Goal: Information Seeking & Learning: Check status

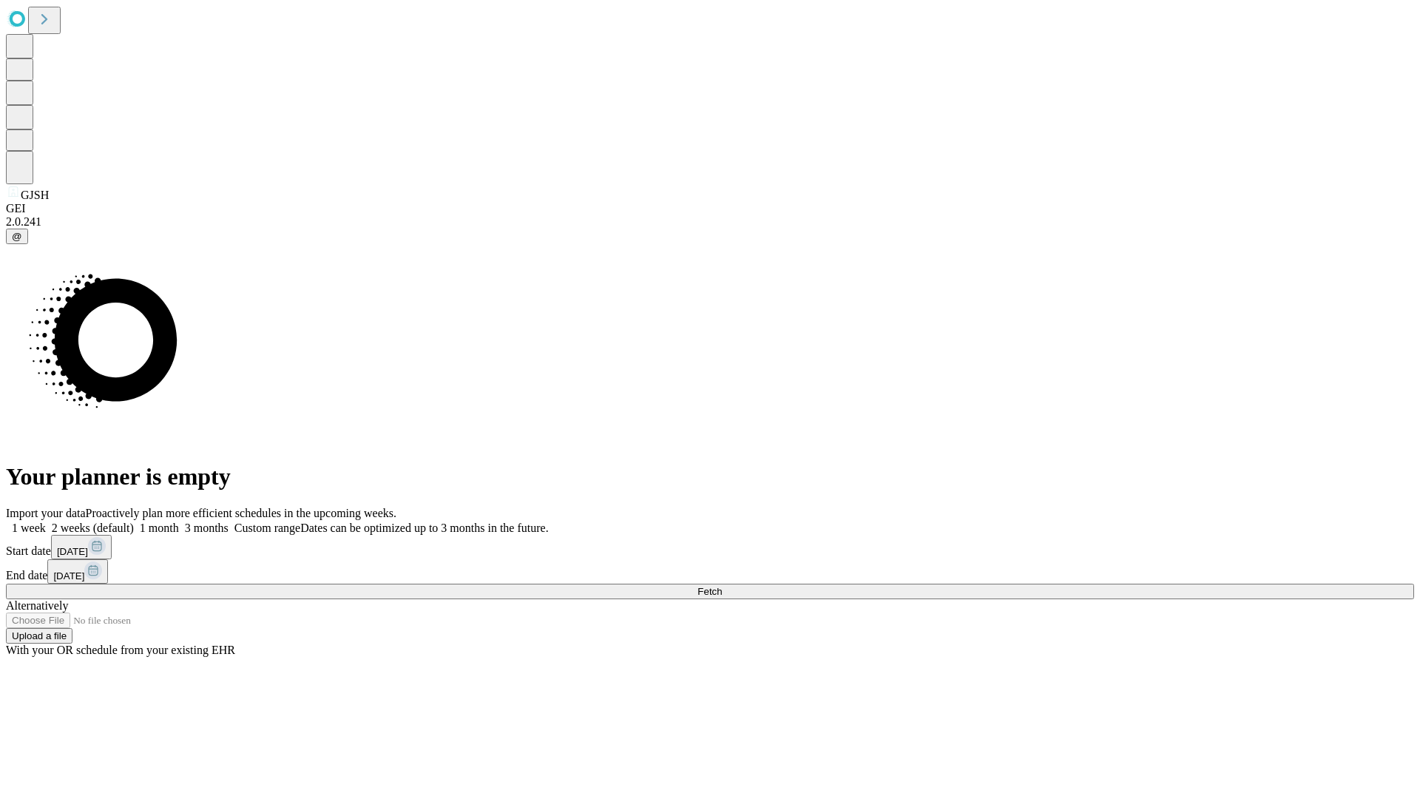
click at [722, 586] on span "Fetch" at bounding box center [710, 591] width 24 height 11
